Goal: Navigation & Orientation: Find specific page/section

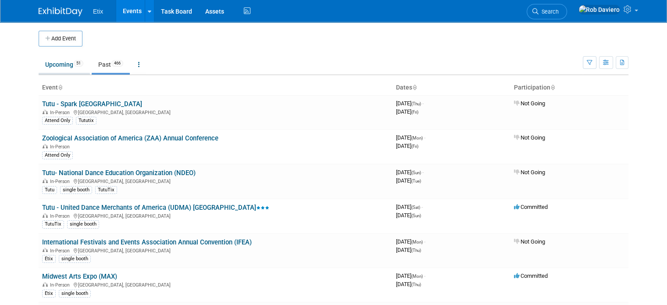
click at [43, 69] on link "Upcoming 51" at bounding box center [64, 64] width 51 height 17
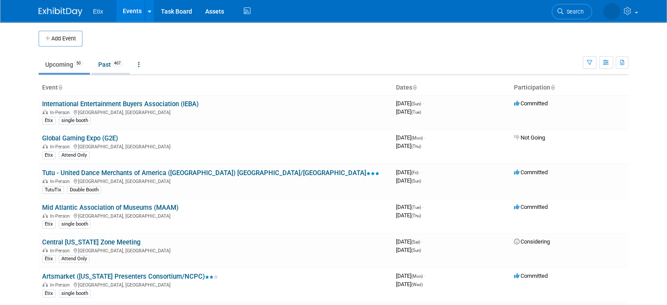
click at [103, 61] on link "Past 467" at bounding box center [111, 64] width 38 height 17
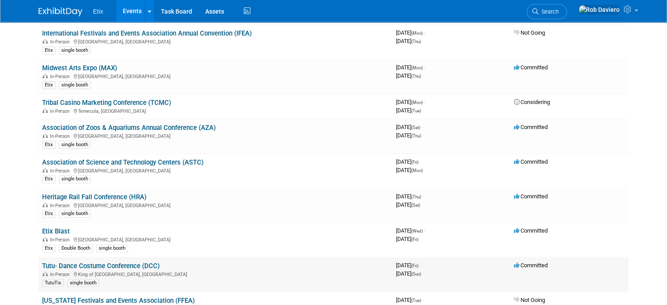
scroll to position [175, 0]
